Goal: Task Accomplishment & Management: Manage account settings

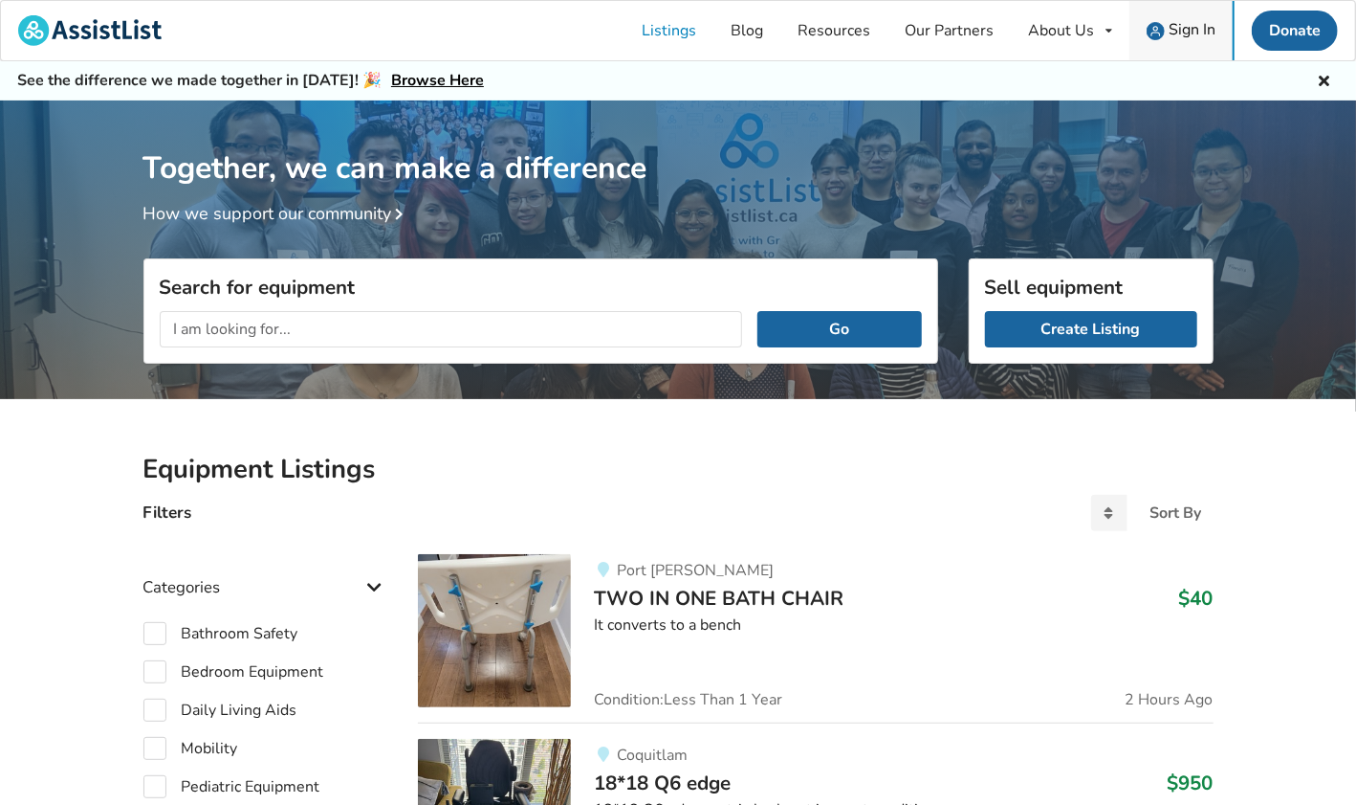
click at [1185, 33] on span "Sign In" at bounding box center [1192, 29] width 47 height 21
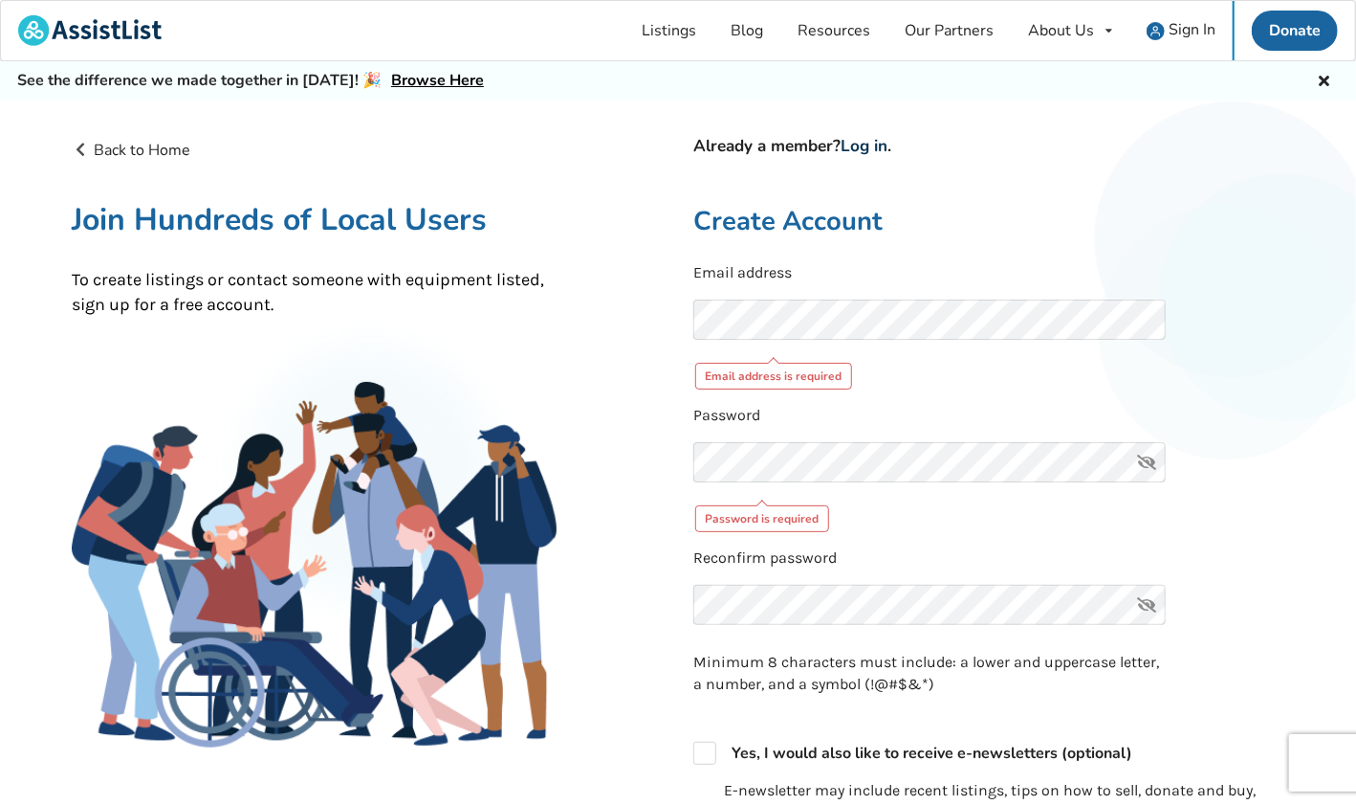
click at [864, 144] on link "Log in" at bounding box center [864, 146] width 47 height 22
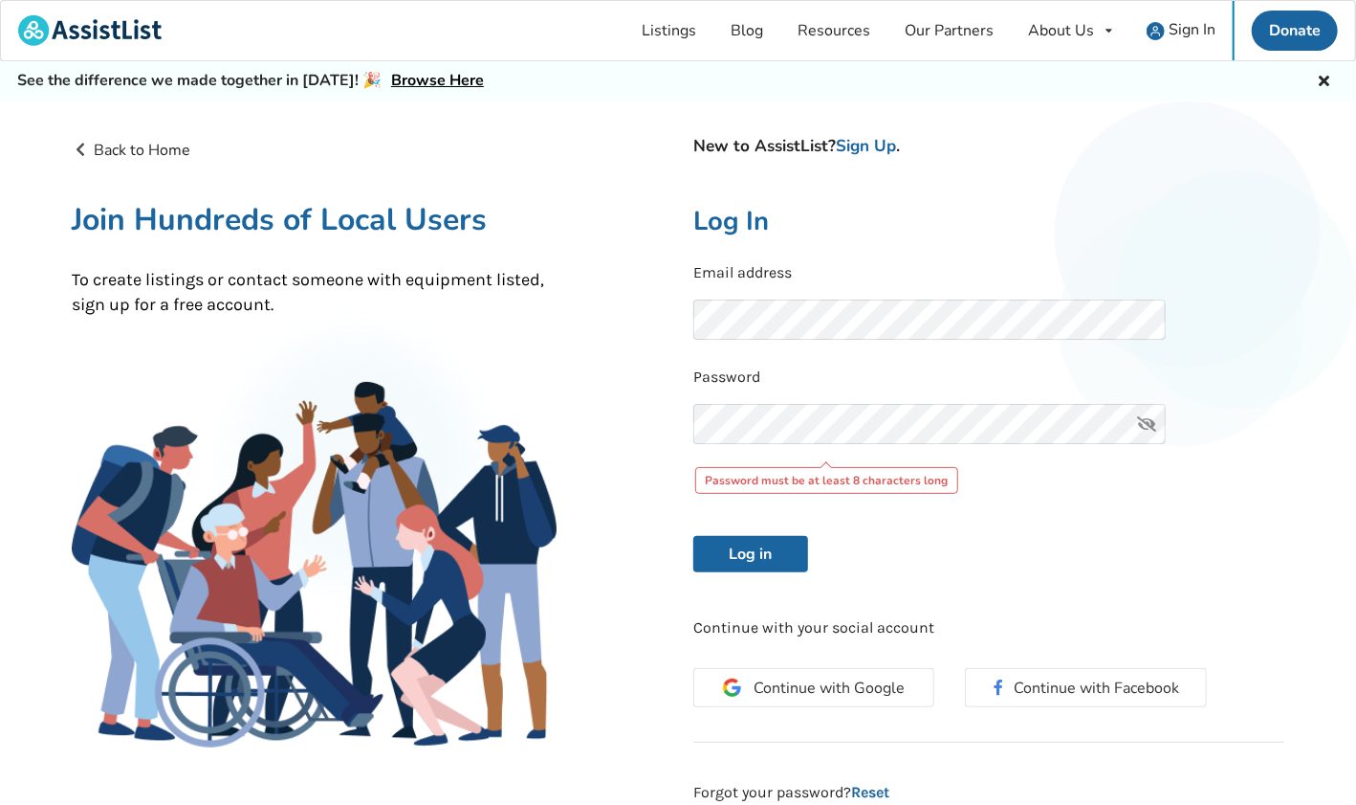
click at [1148, 425] on icon at bounding box center [1148, 424] width 38 height 40
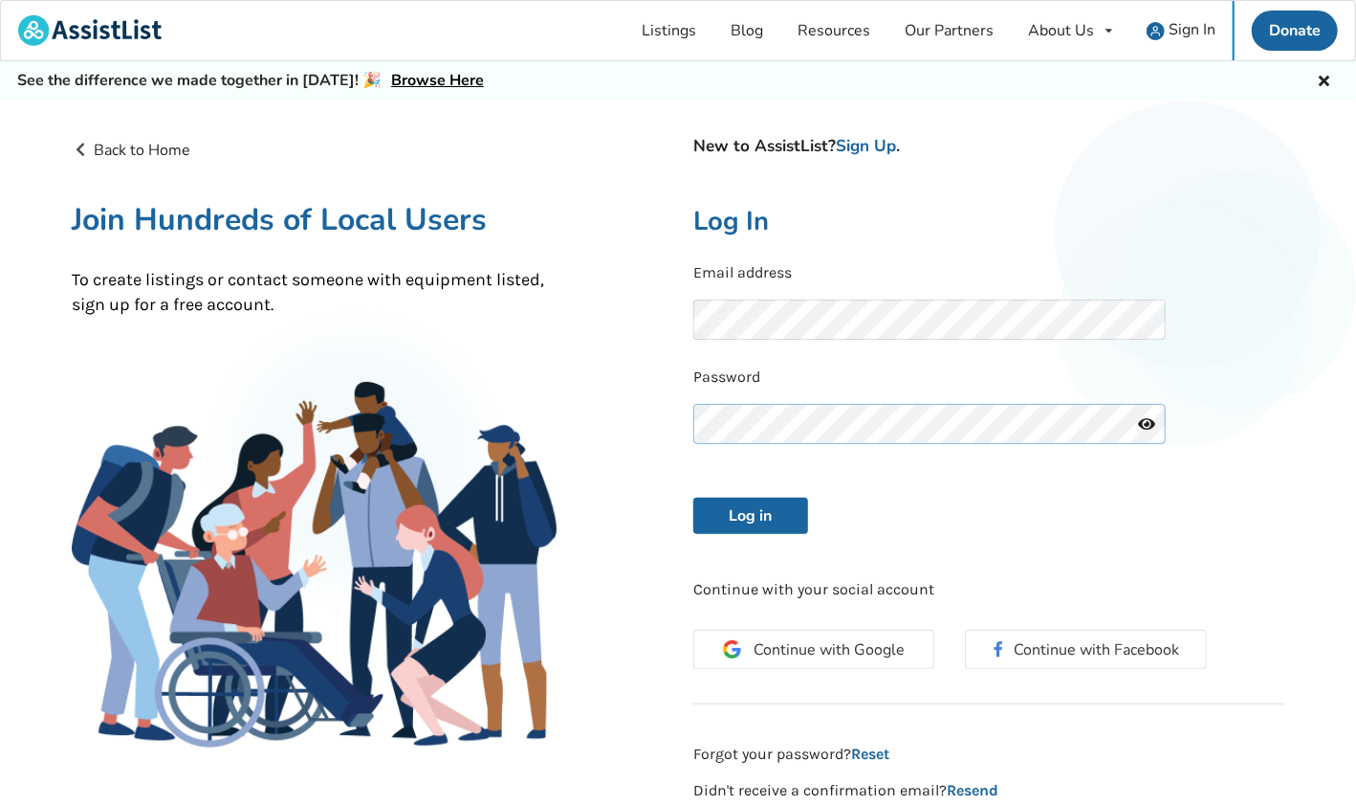
click at [694, 497] on button "Log in" at bounding box center [751, 515] width 115 height 36
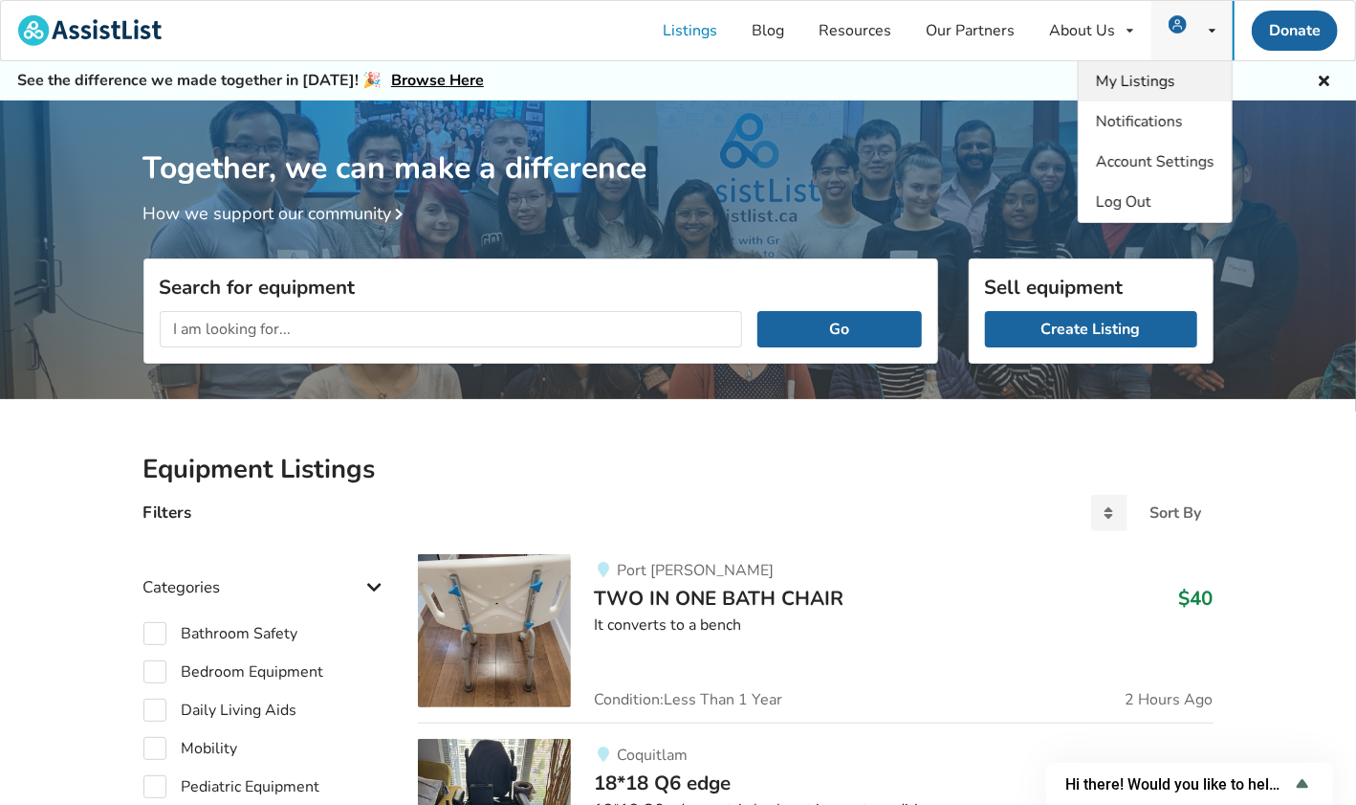
click at [1147, 81] on span "My Listings" at bounding box center [1135, 81] width 79 height 21
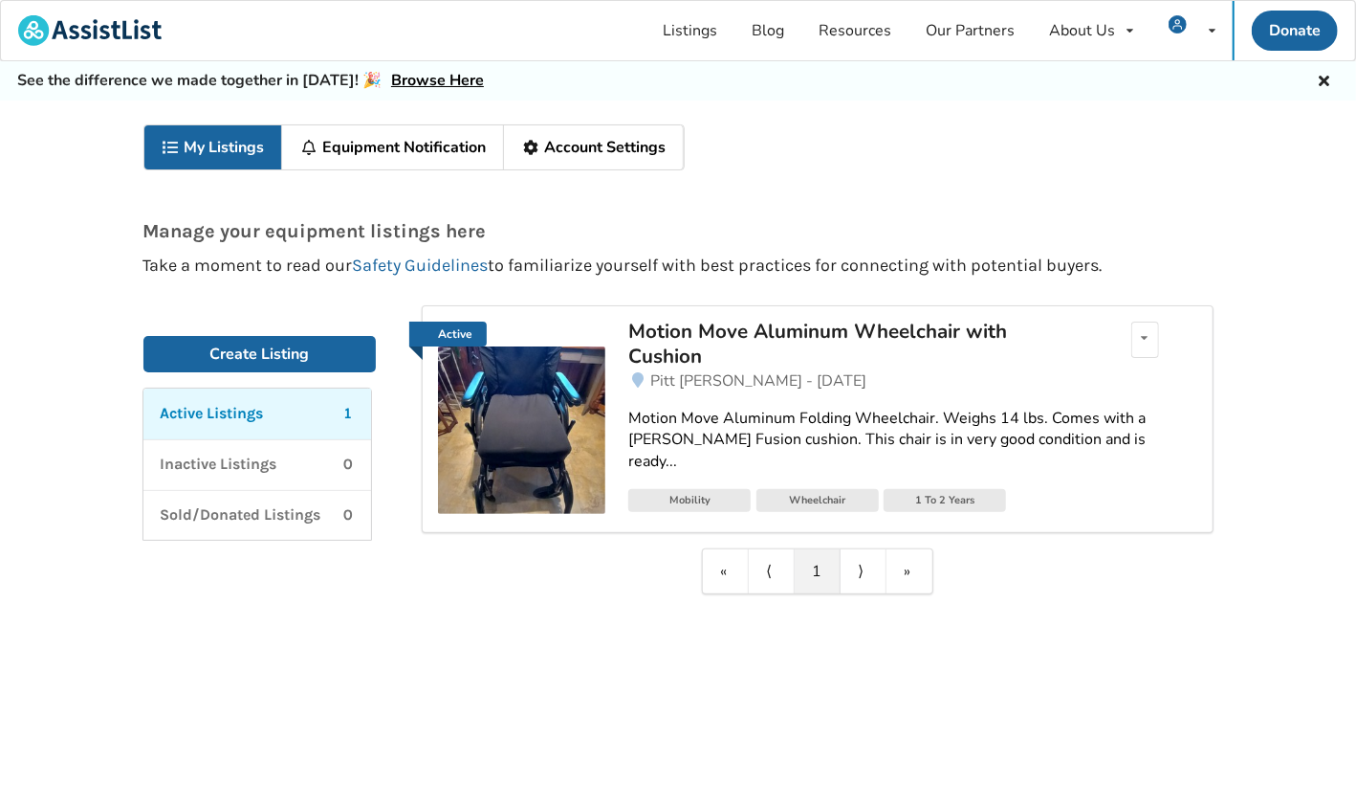
click at [551, 400] on img at bounding box center [521, 429] width 167 height 167
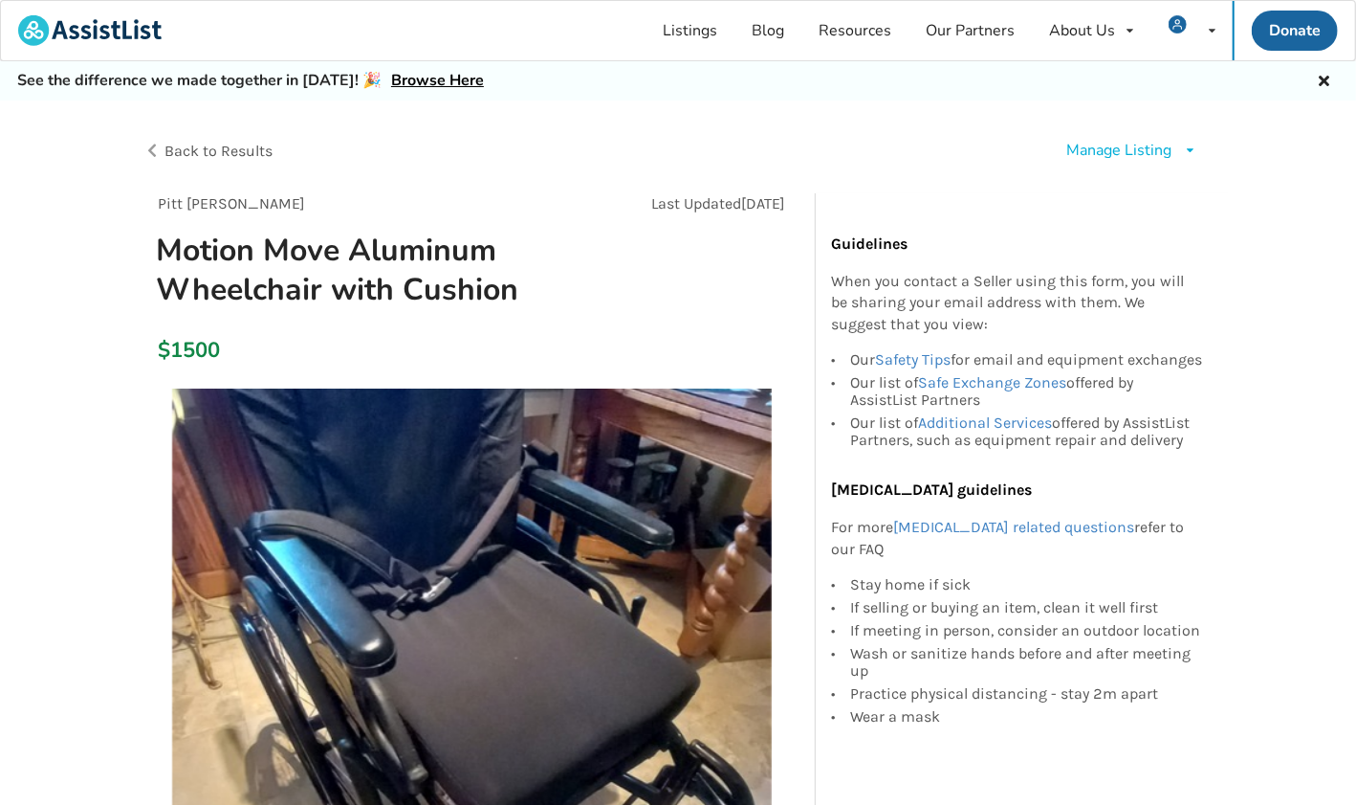
click at [1135, 149] on div "Manage Listing" at bounding box center [1120, 151] width 105 height 22
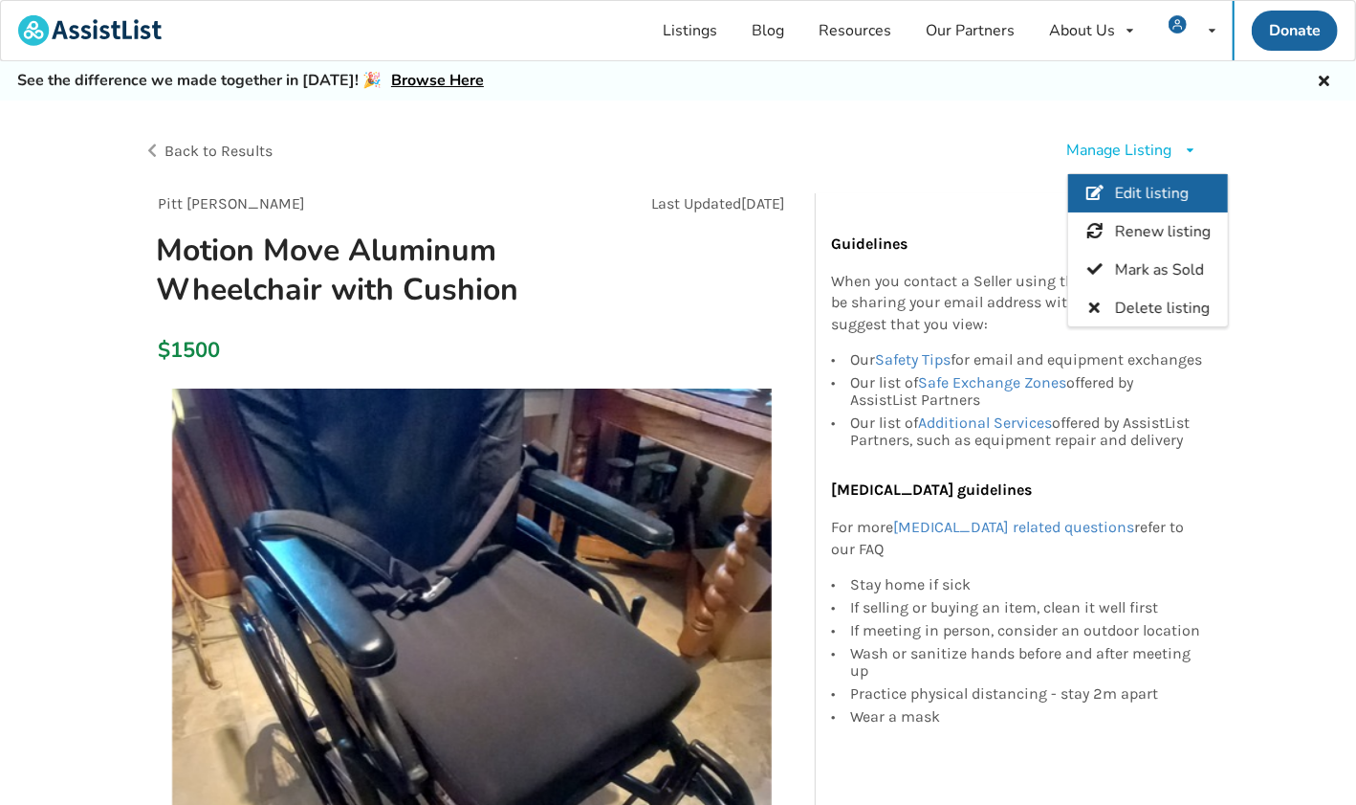
click at [1159, 187] on span "Edit listing" at bounding box center [1151, 193] width 74 height 21
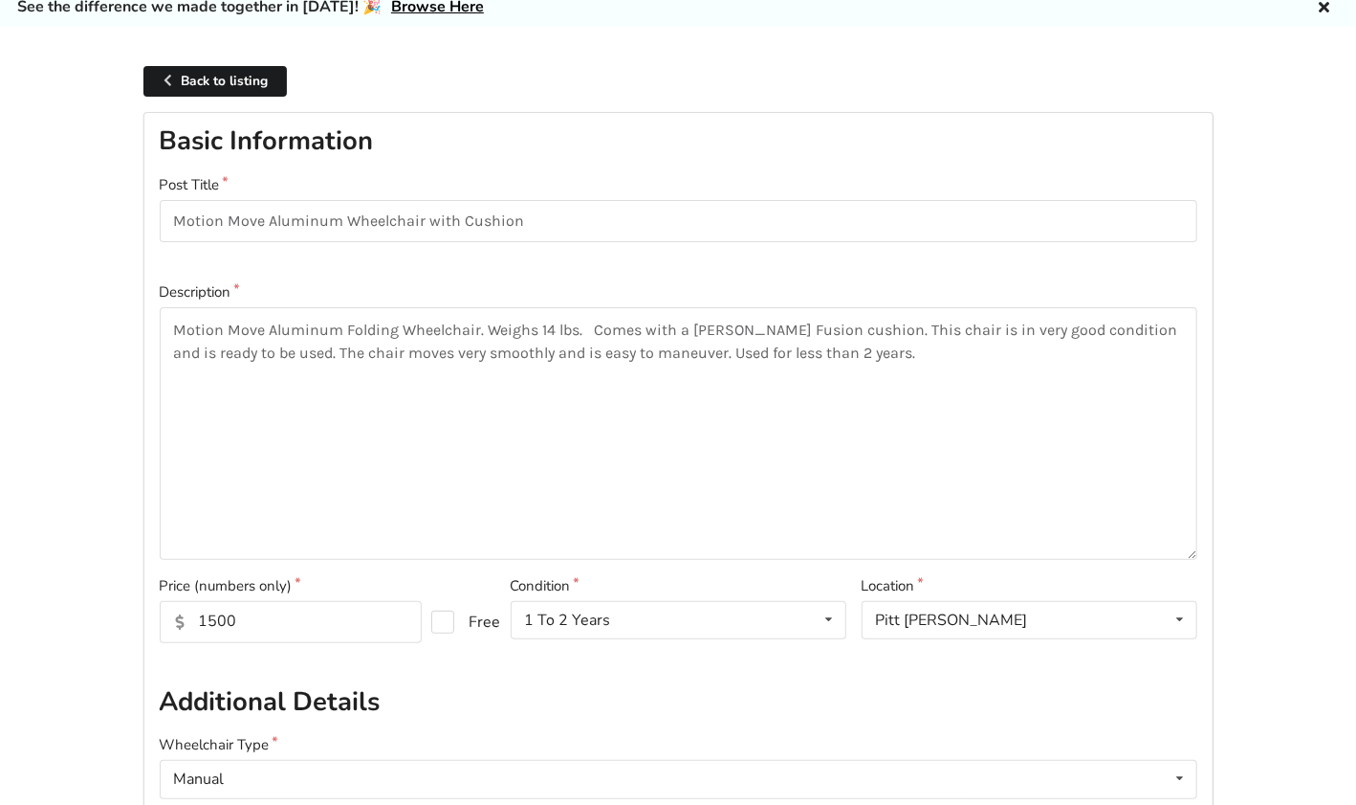
scroll to position [76, 0]
click at [276, 619] on input "1500" at bounding box center [291, 620] width 262 height 42
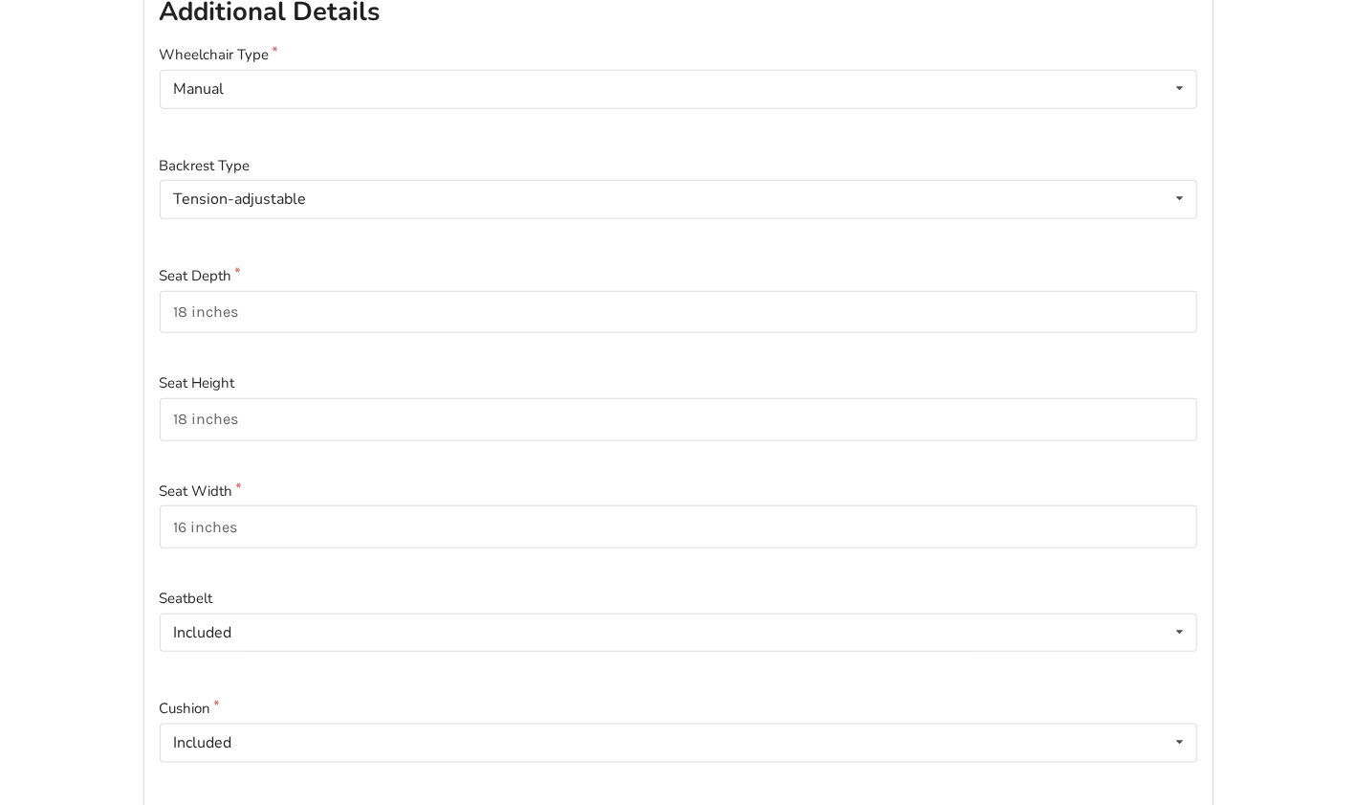
scroll to position [382, 0]
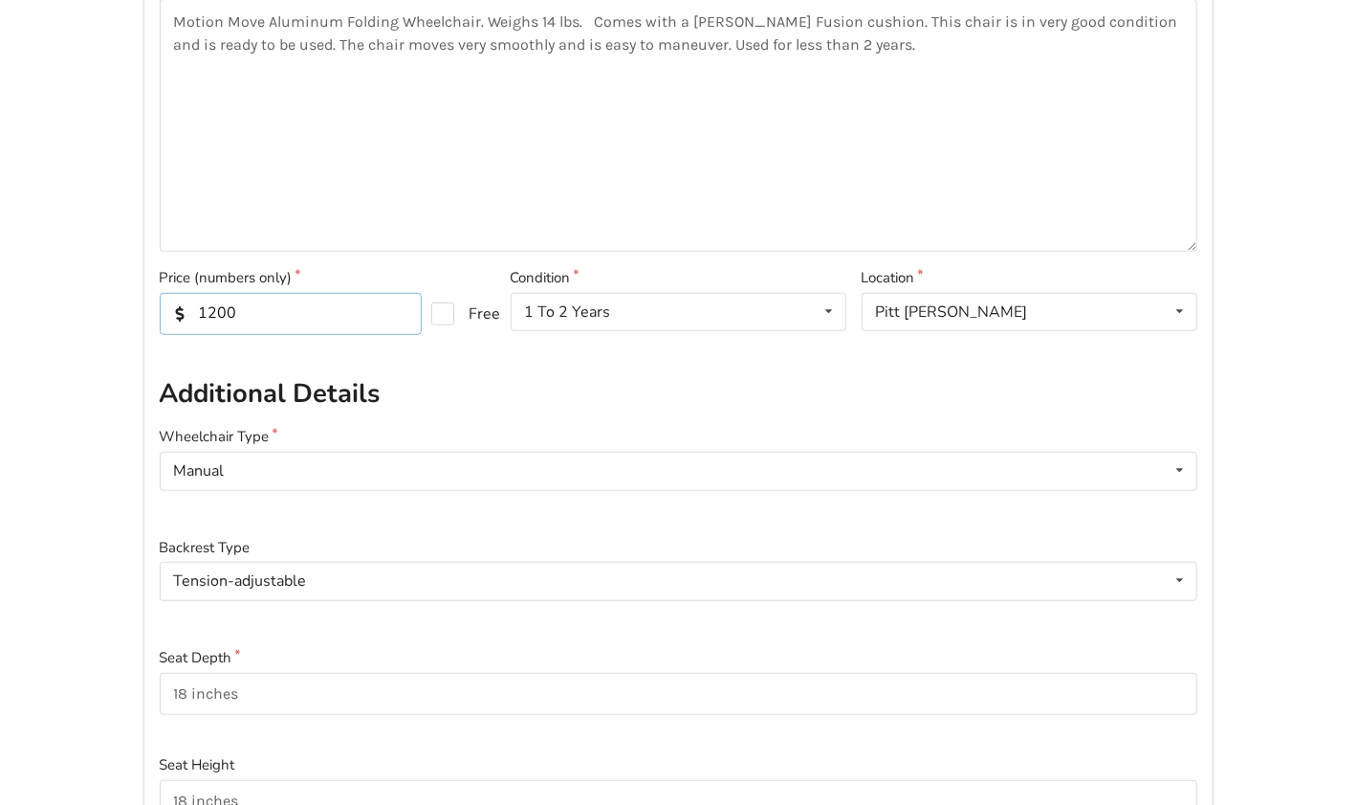
type input "1200"
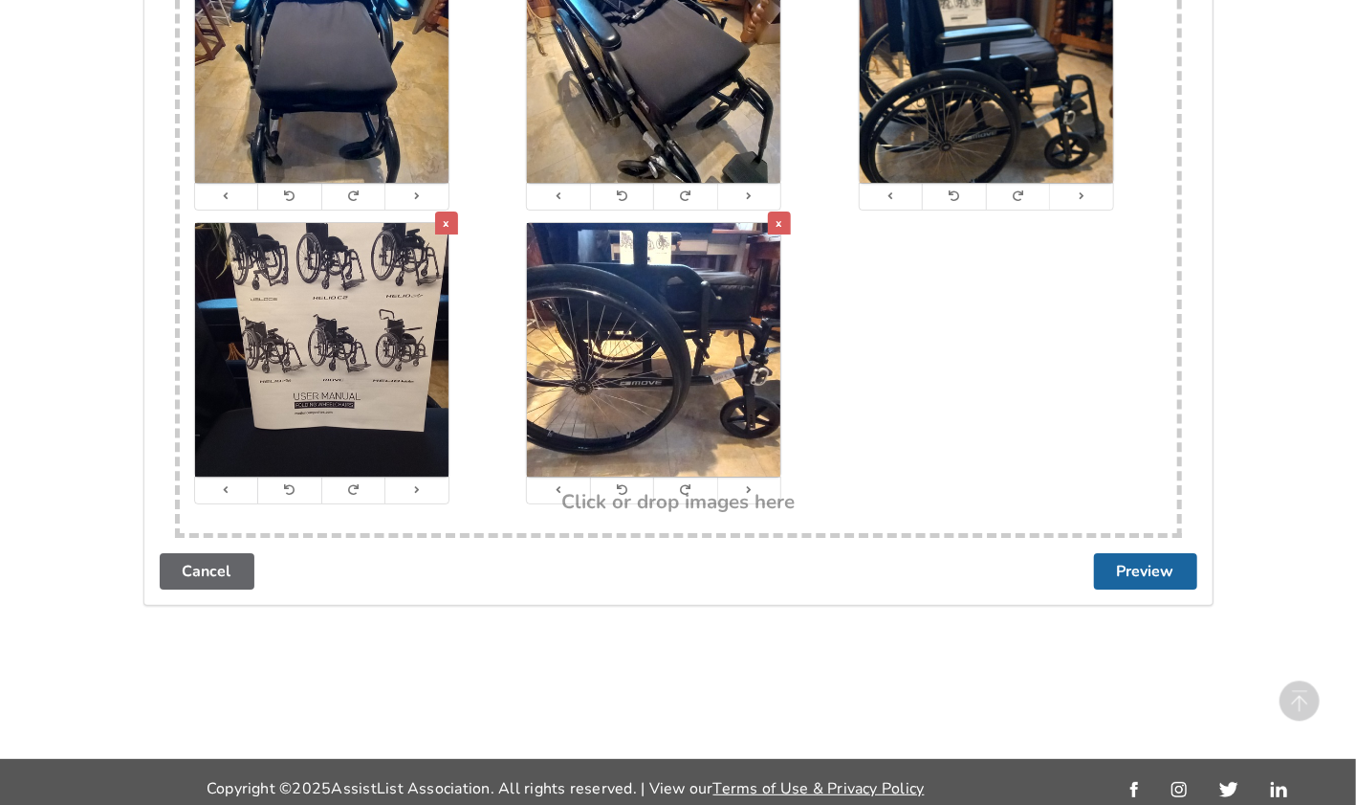
scroll to position [3773, 0]
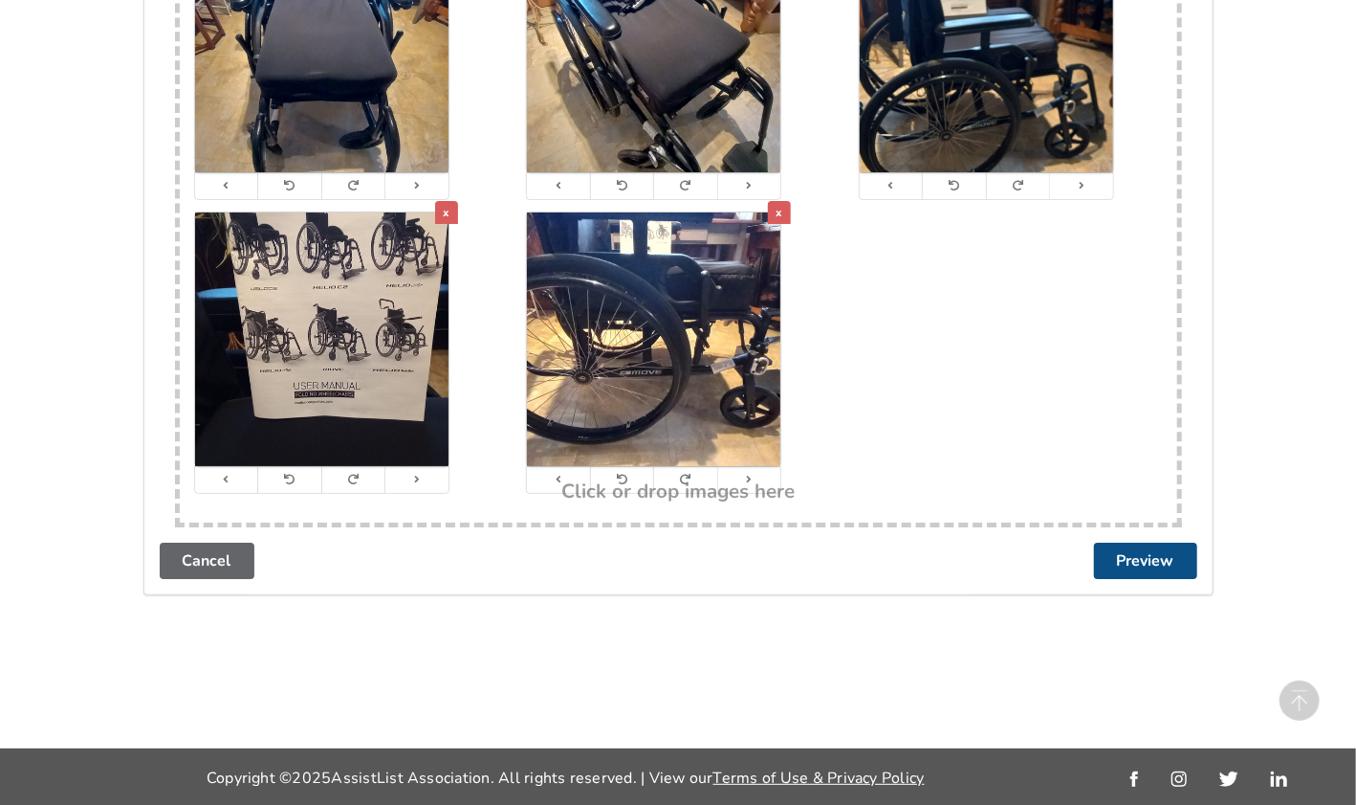
click at [1174, 560] on button "Preview" at bounding box center [1145, 560] width 103 height 36
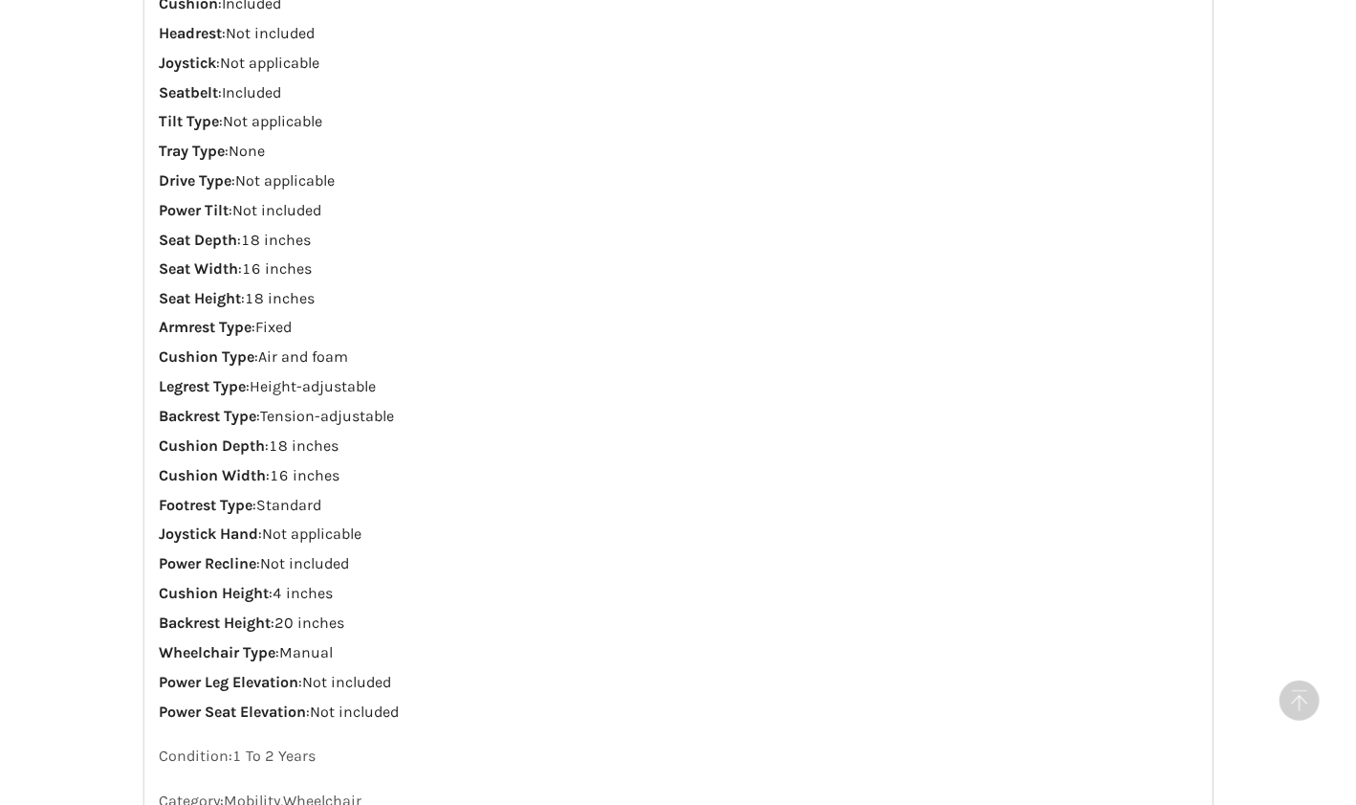
scroll to position [2053, 0]
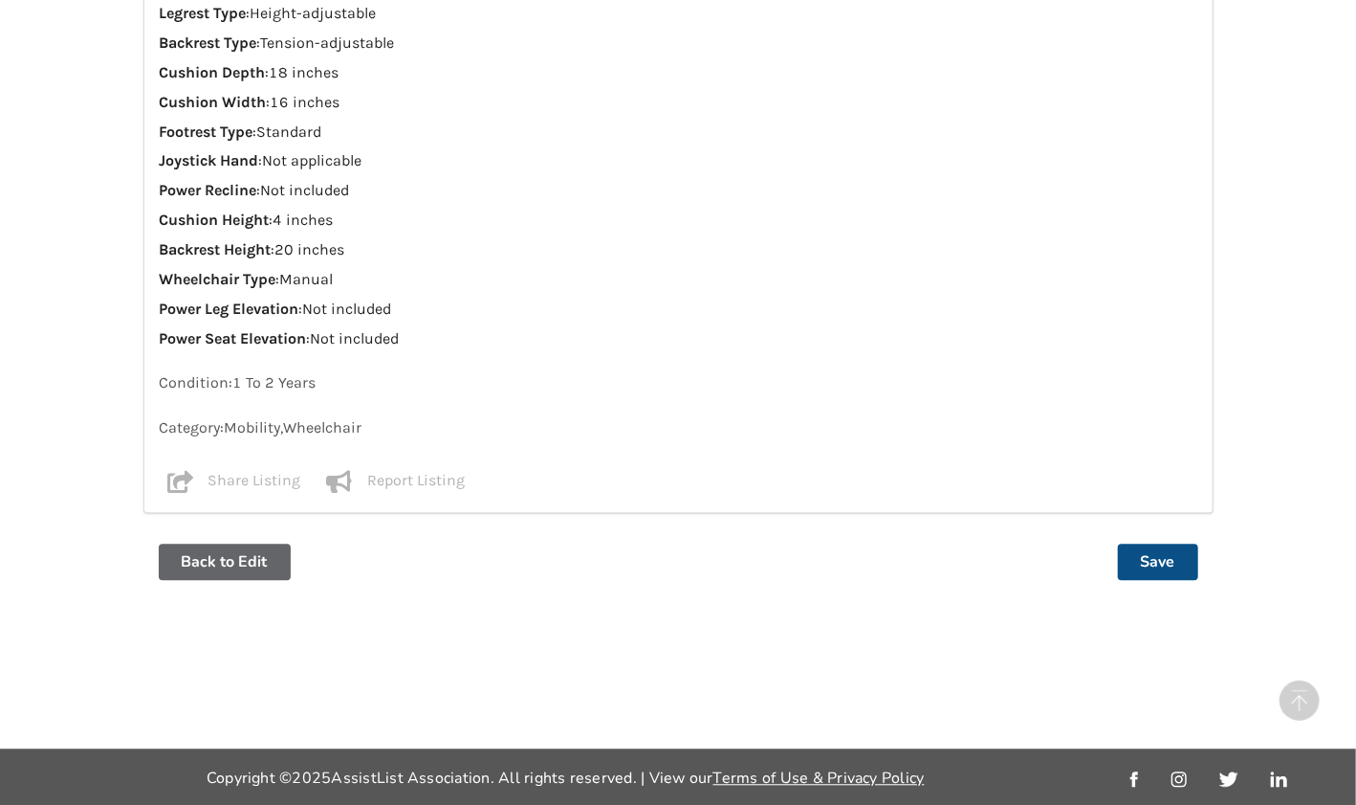
click at [1151, 561] on button "Save" at bounding box center [1158, 561] width 80 height 36
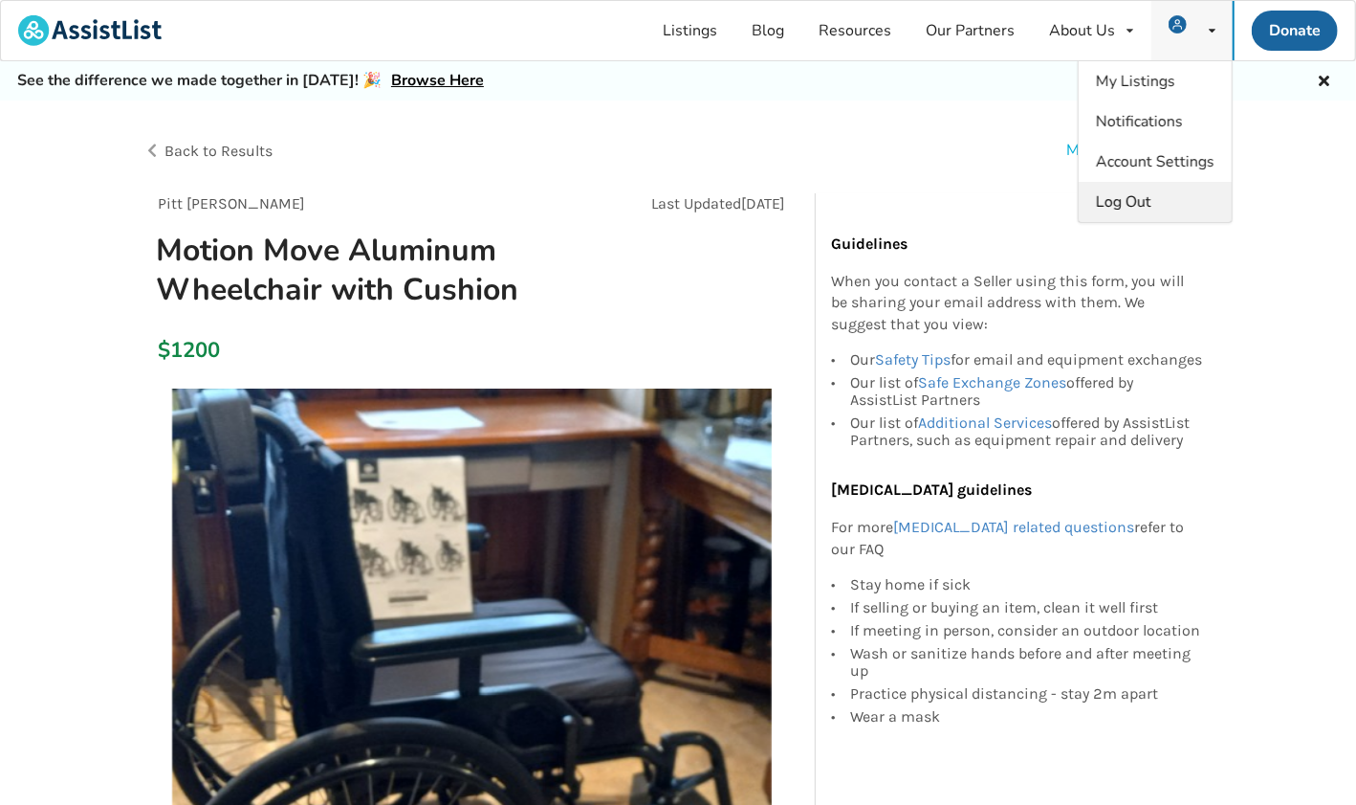
click at [1127, 205] on span "Log Out" at bounding box center [1123, 201] width 55 height 21
